Goal: Navigation & Orientation: Find specific page/section

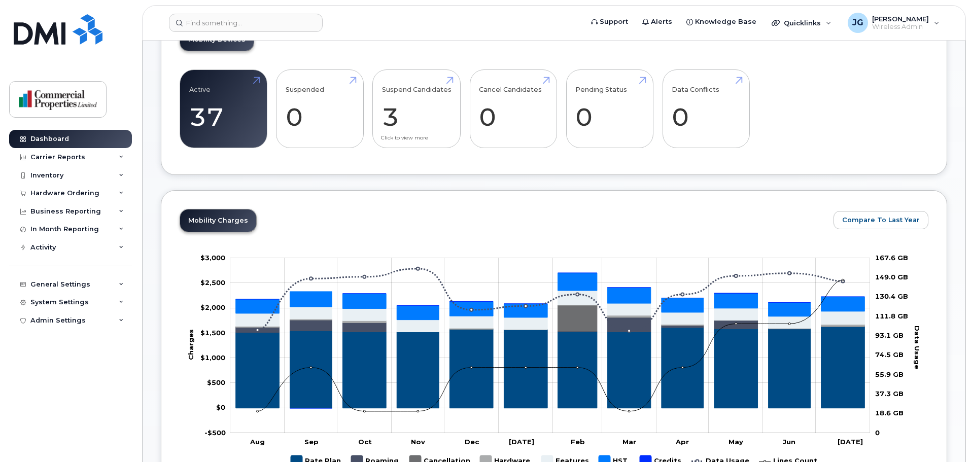
scroll to position [293, 0]
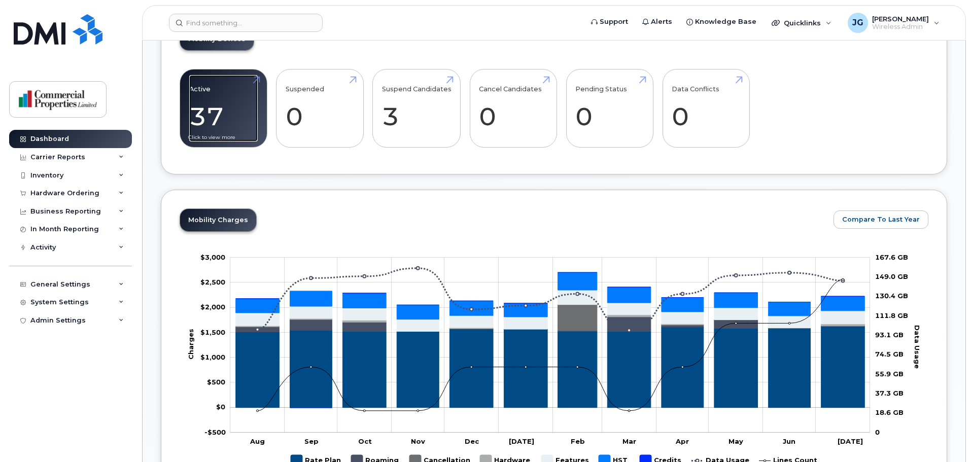
click at [240, 126] on link "Active 37 12%" at bounding box center [223, 108] width 69 height 67
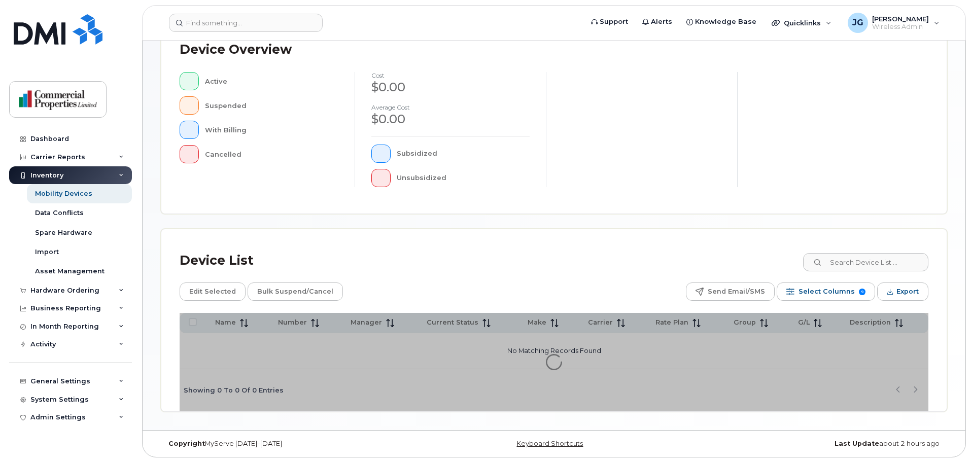
scroll to position [235, 0]
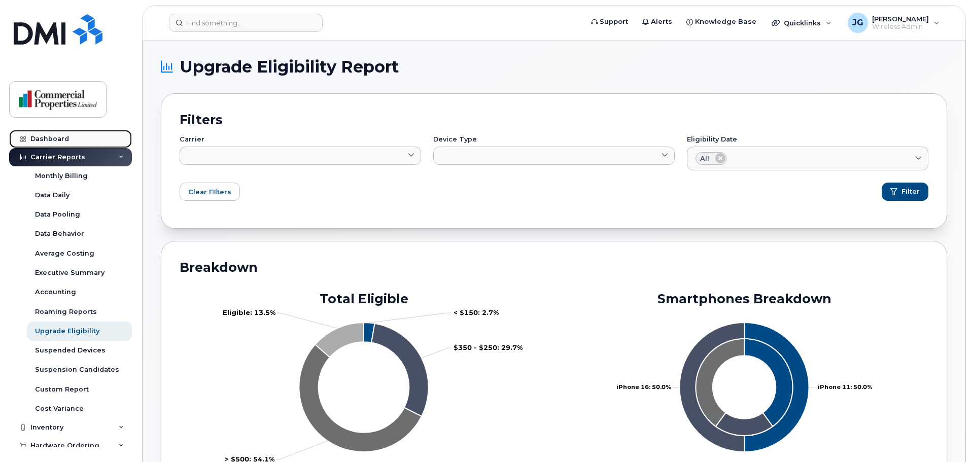
click at [40, 138] on div "Dashboard" at bounding box center [49, 139] width 39 height 8
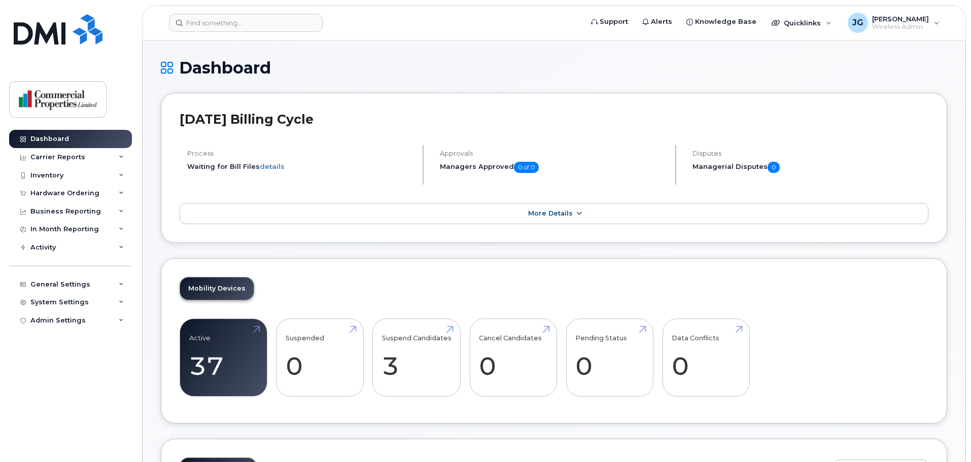
click at [704, 205] on link "More Details" at bounding box center [554, 213] width 749 height 21
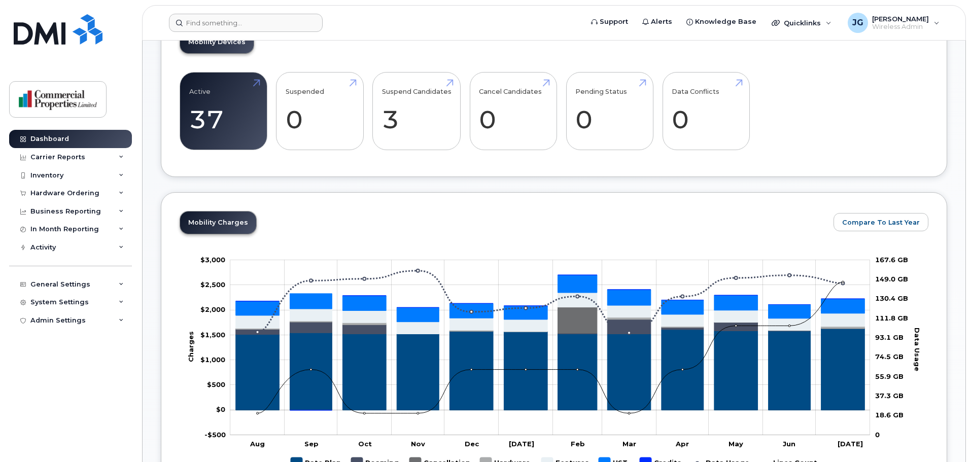
scroll to position [385, 0]
